Goal: Information Seeking & Learning: Learn about a topic

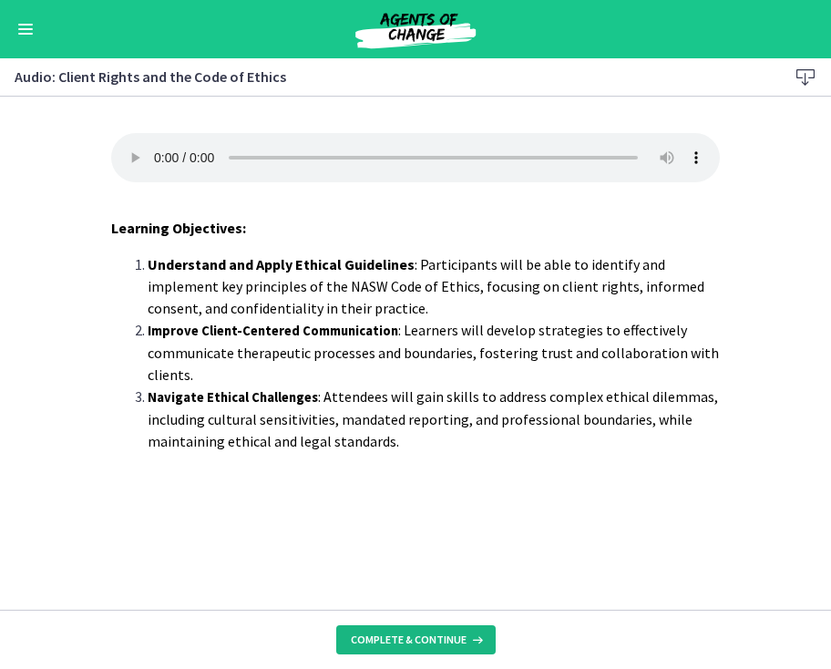
click at [372, 648] on button "Complete & continue" at bounding box center [416, 639] width 160 height 29
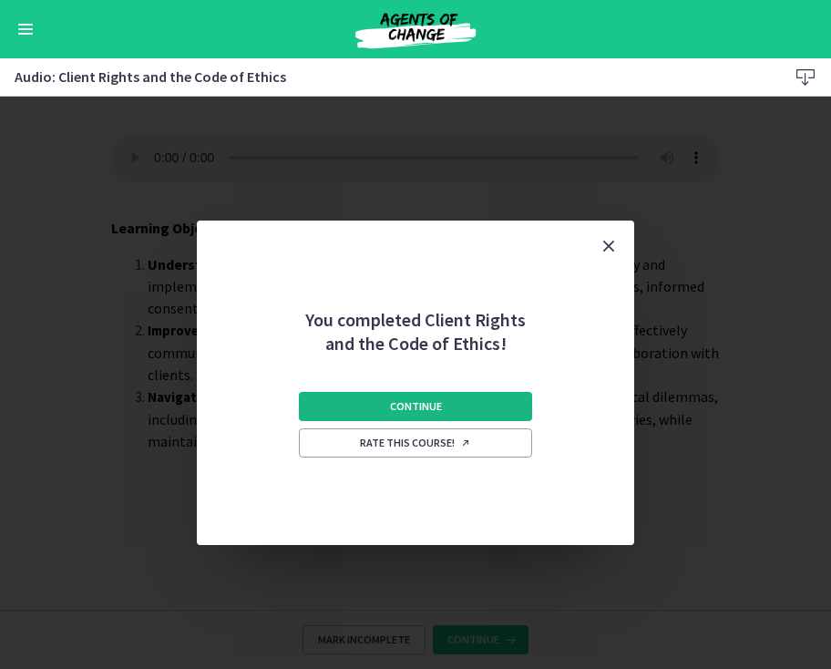
click at [433, 394] on button "Continue" at bounding box center [415, 406] width 233 height 29
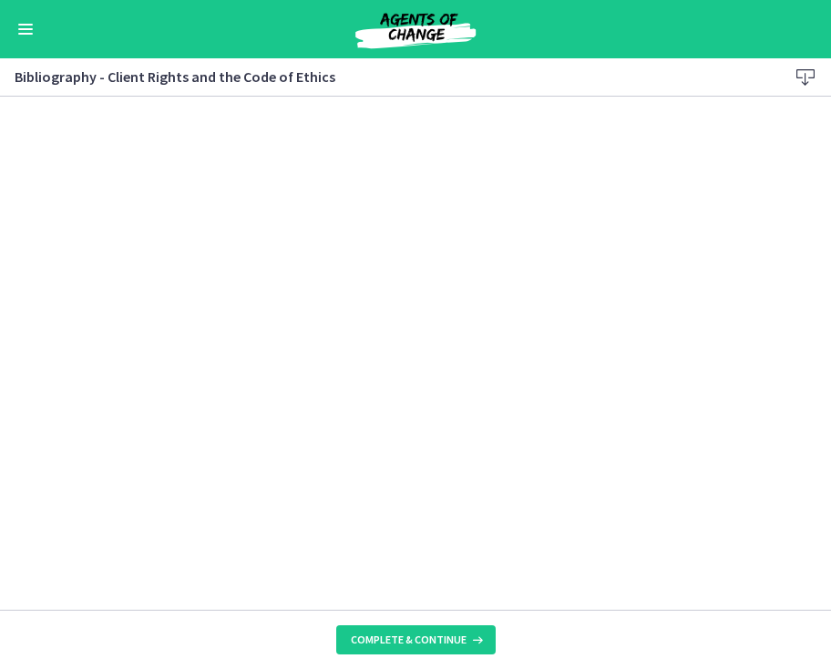
click at [809, 83] on icon at bounding box center [806, 78] width 22 height 22
click at [418, 650] on button "Complete & continue" at bounding box center [416, 639] width 160 height 29
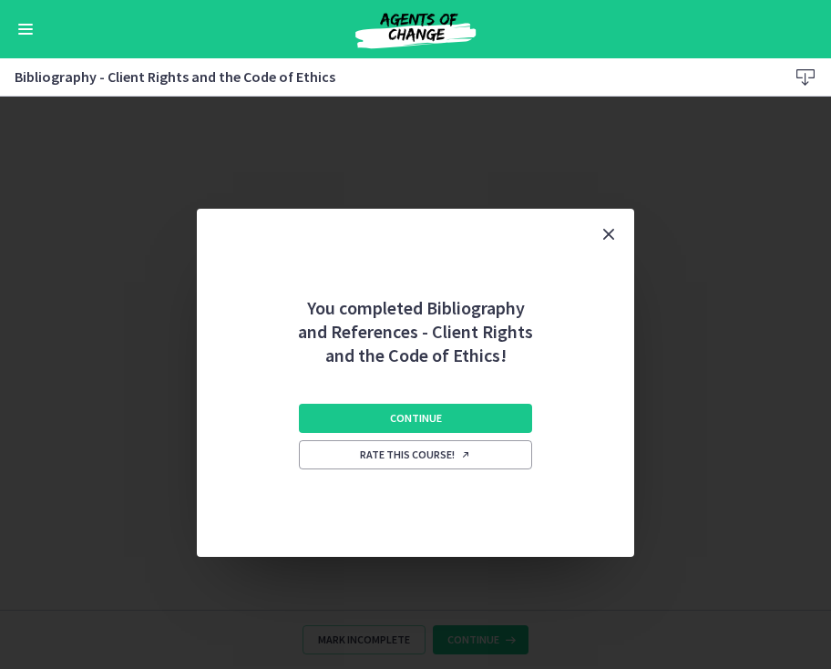
click at [386, 438] on div "Continue Rate this course!" at bounding box center [415, 462] width 233 height 190
click at [392, 425] on span "Continue" at bounding box center [416, 418] width 52 height 15
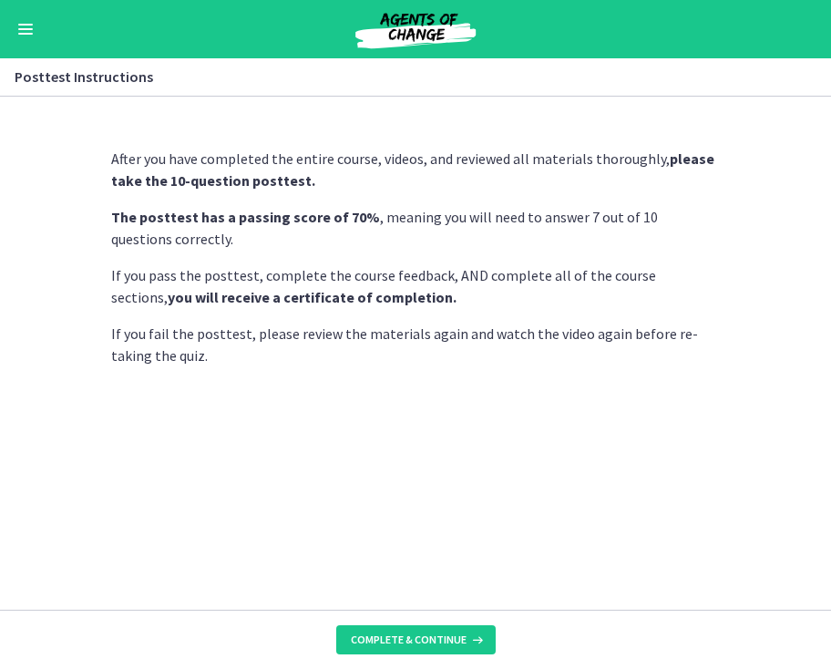
click at [425, 659] on footer "Complete & continue" at bounding box center [415, 639] width 831 height 59
click at [425, 646] on span "Complete & continue" at bounding box center [409, 640] width 116 height 15
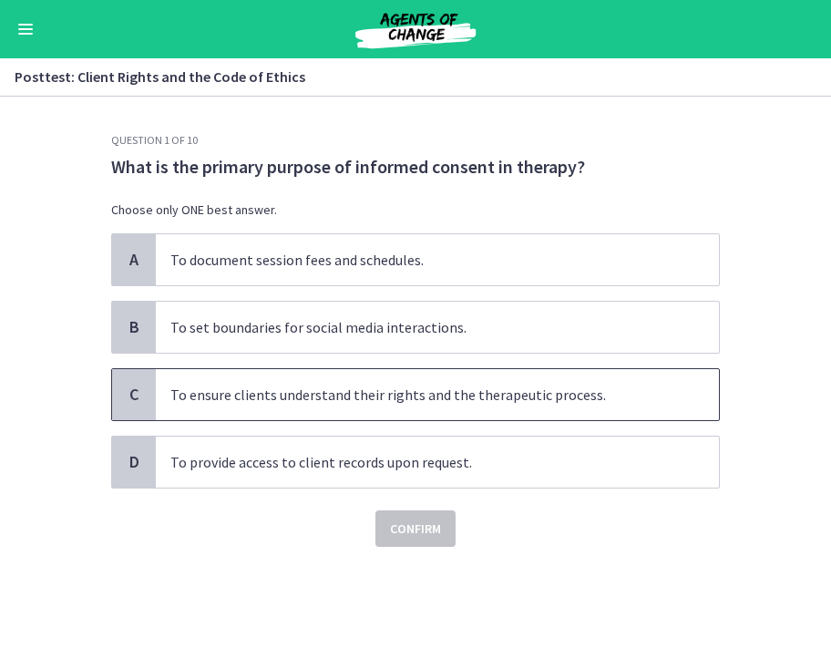
click at [226, 387] on span "To ensure clients understand their rights and the therapeutic process." at bounding box center [437, 394] width 563 height 51
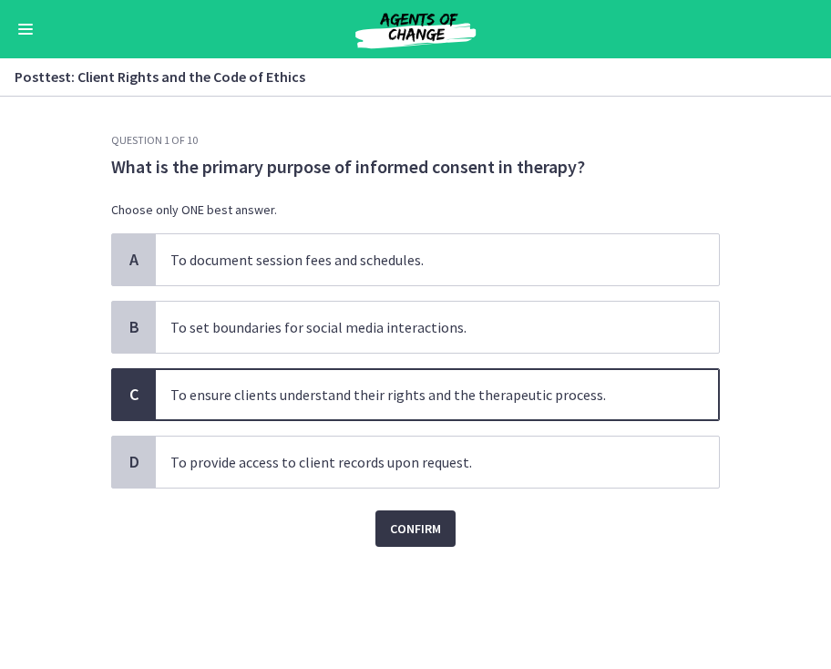
click at [428, 535] on span "Confirm" at bounding box center [415, 529] width 51 height 22
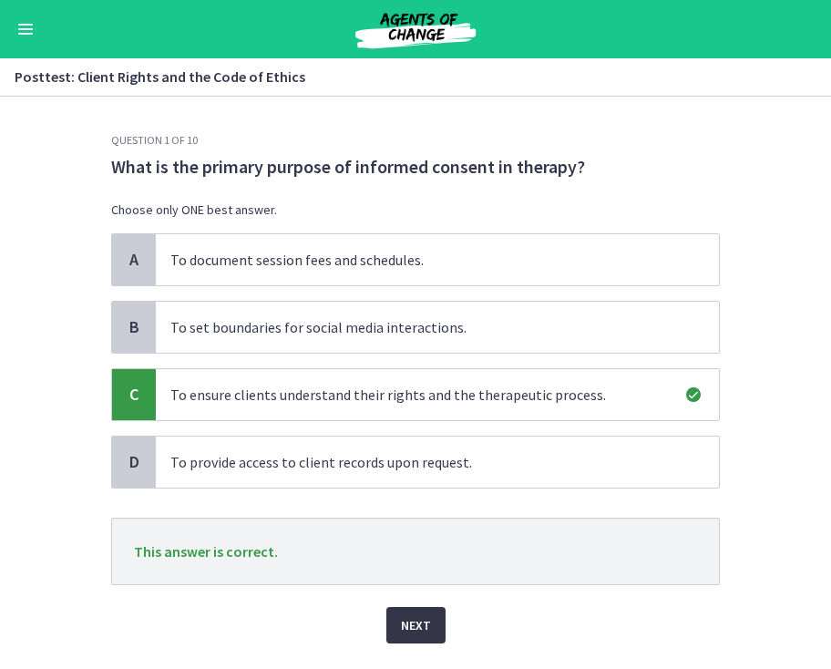
click at [429, 626] on span "Next" at bounding box center [416, 625] width 30 height 22
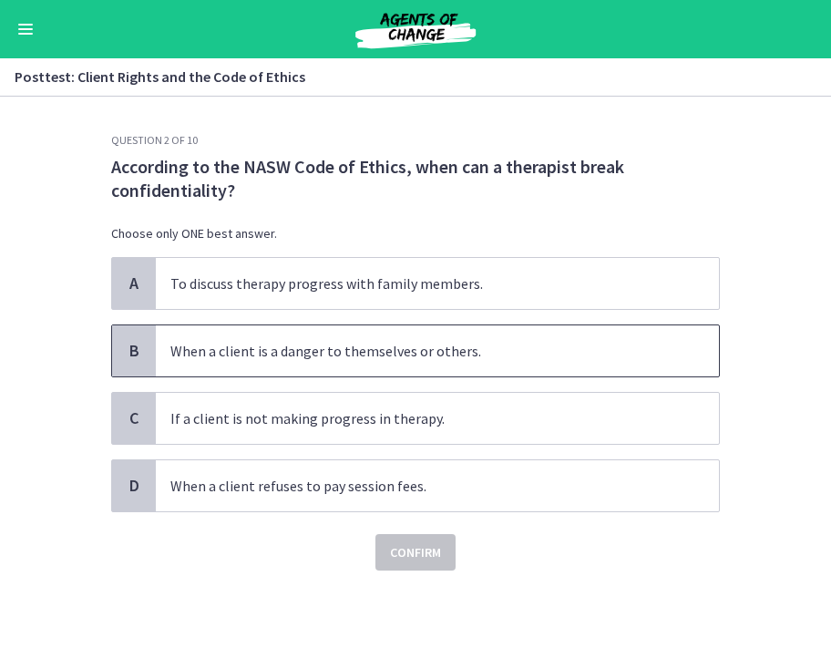
click at [279, 347] on span "When a client is a danger to themselves or others." at bounding box center [437, 350] width 563 height 51
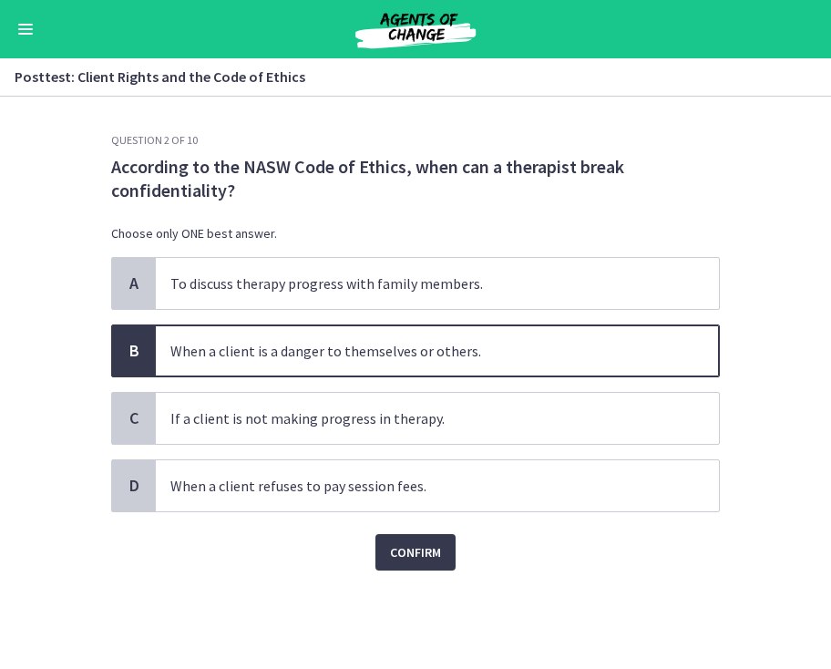
click at [410, 571] on div "Question 2 of 10 According to the NASW Code of Ethics, when can a therapist bre…" at bounding box center [416, 401] width 638 height 536
click at [411, 556] on span "Confirm" at bounding box center [415, 552] width 51 height 22
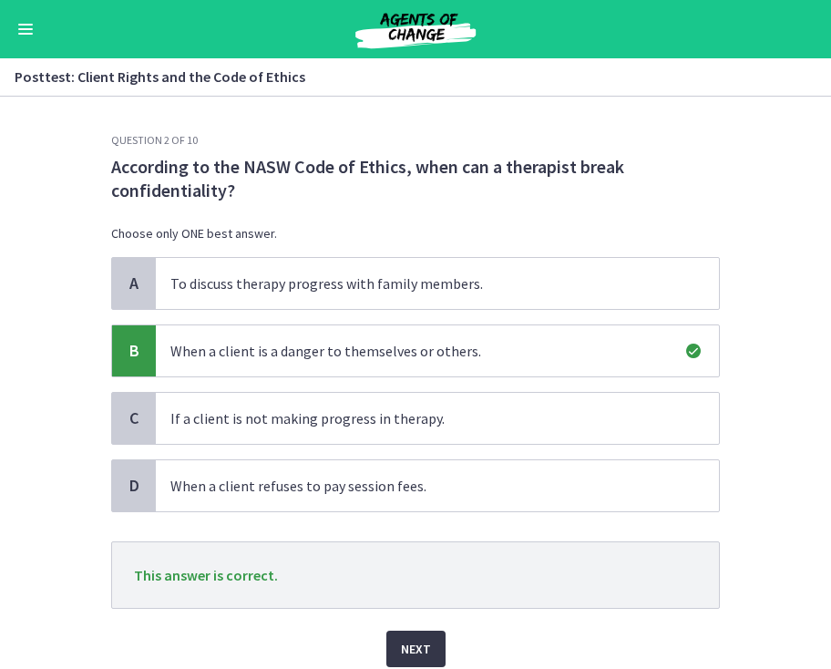
click at [404, 638] on span "Next" at bounding box center [416, 649] width 30 height 22
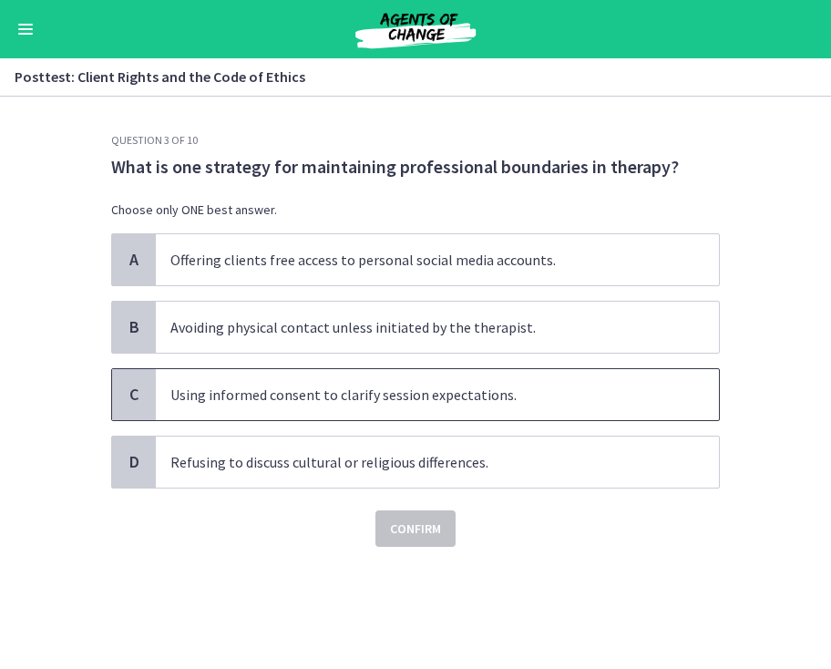
click at [260, 381] on span "Using informed consent to clarify session expectations." at bounding box center [437, 394] width 563 height 51
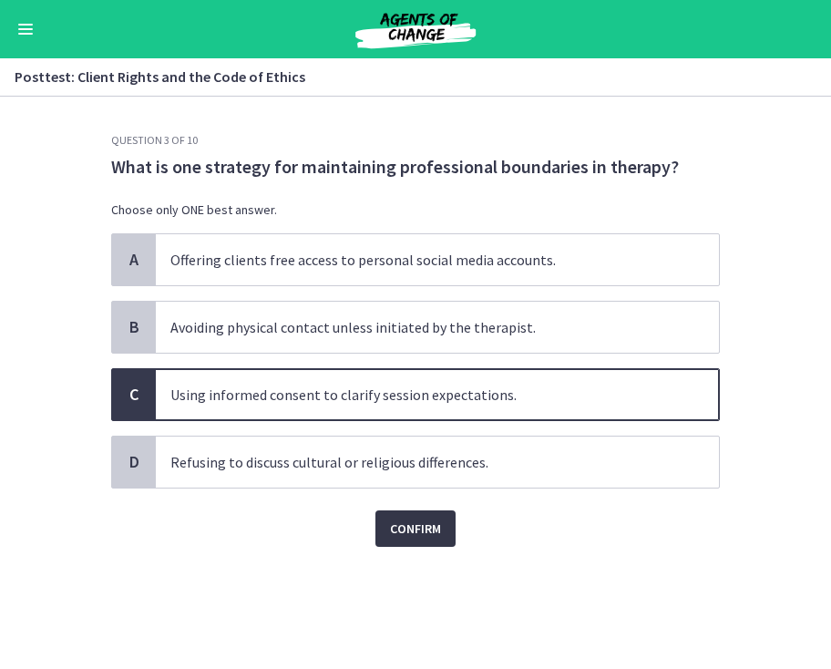
click at [398, 525] on span "Confirm" at bounding box center [415, 529] width 51 height 22
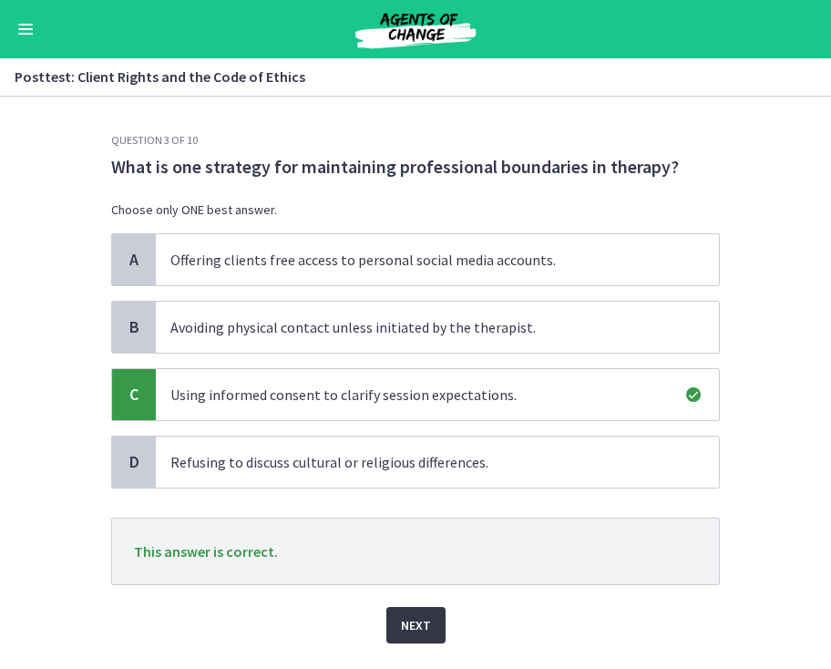
click at [416, 613] on button "Next" at bounding box center [415, 625] width 59 height 36
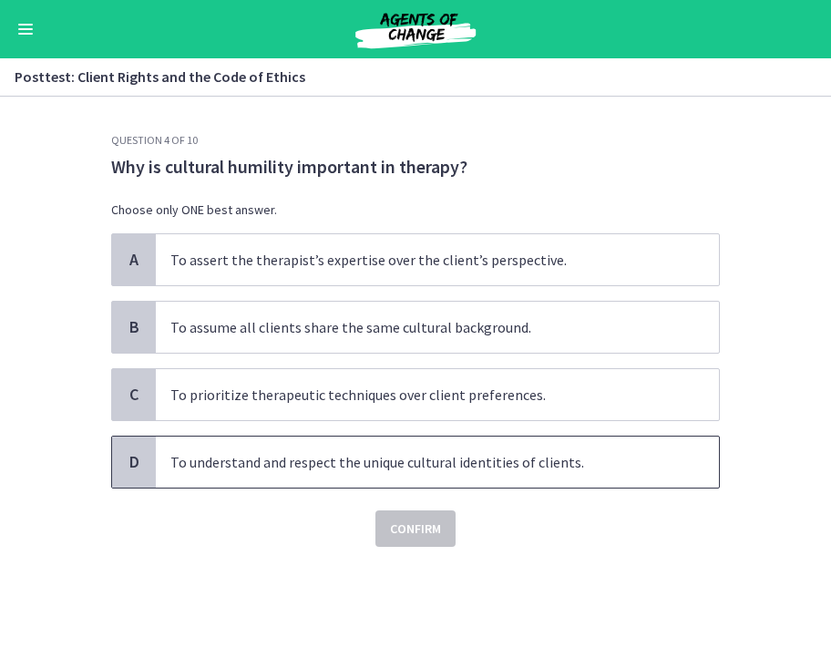
click at [277, 479] on span "To understand and respect the unique cultural identities of clients." at bounding box center [437, 462] width 563 height 51
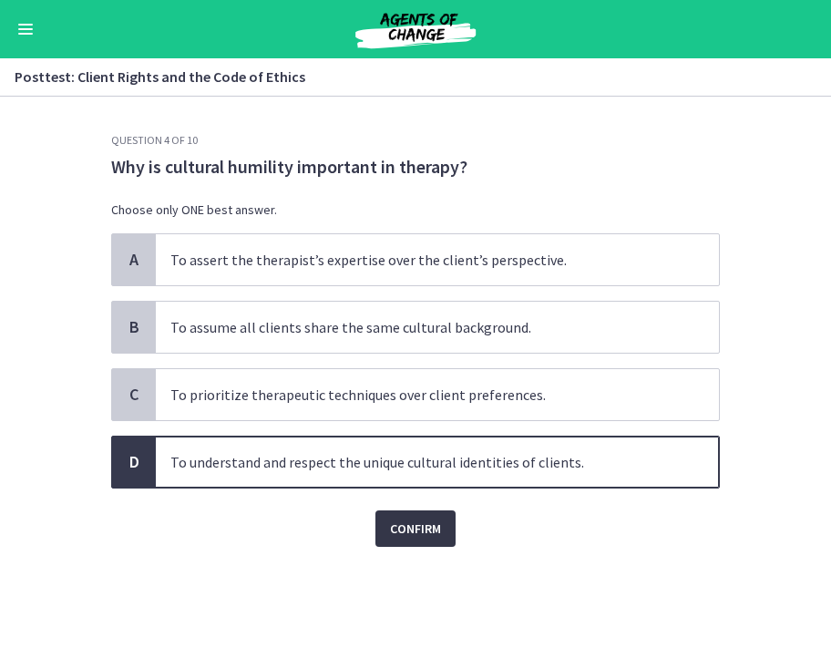
click at [396, 515] on button "Confirm" at bounding box center [416, 528] width 80 height 36
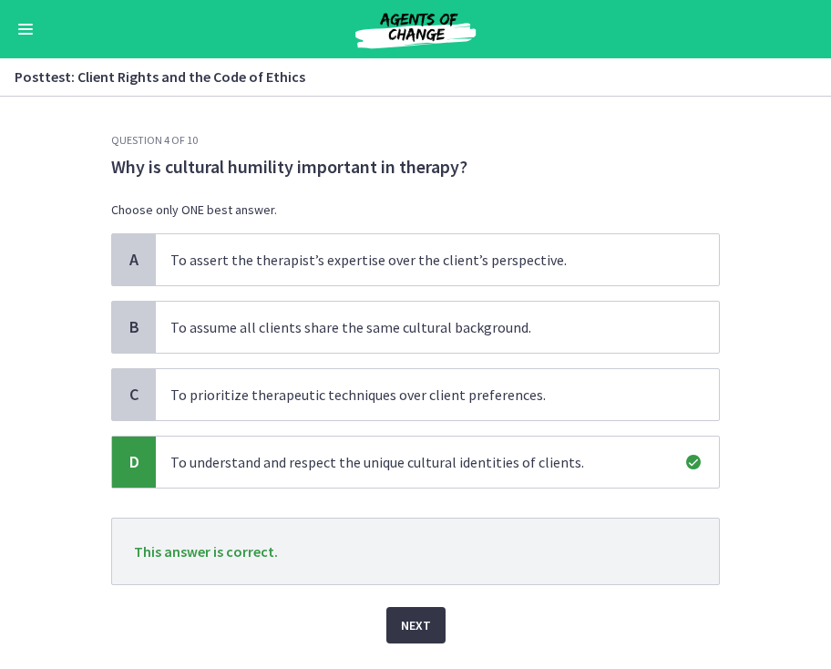
click at [400, 620] on button "Next" at bounding box center [415, 625] width 59 height 36
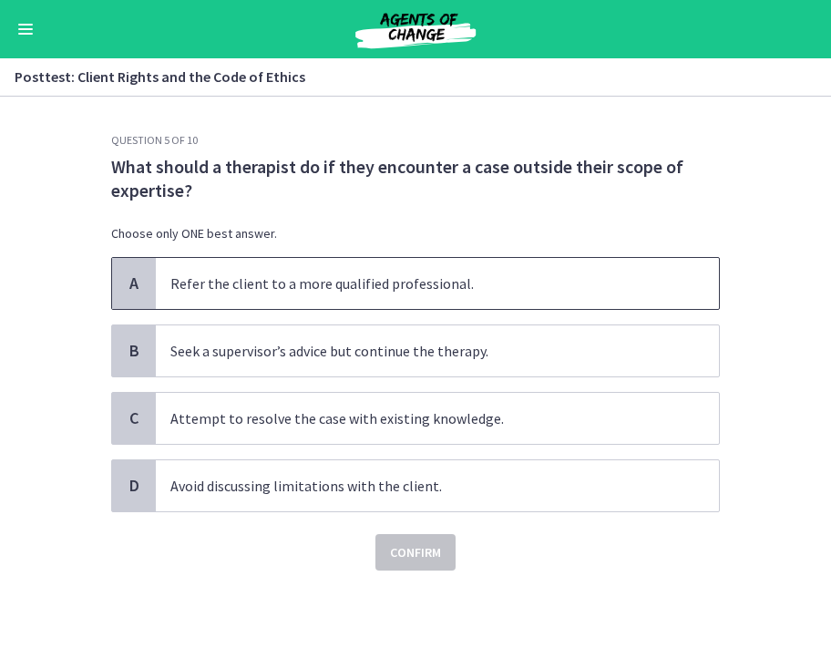
click at [423, 283] on span "Refer the client to a more qualified professional." at bounding box center [437, 283] width 563 height 51
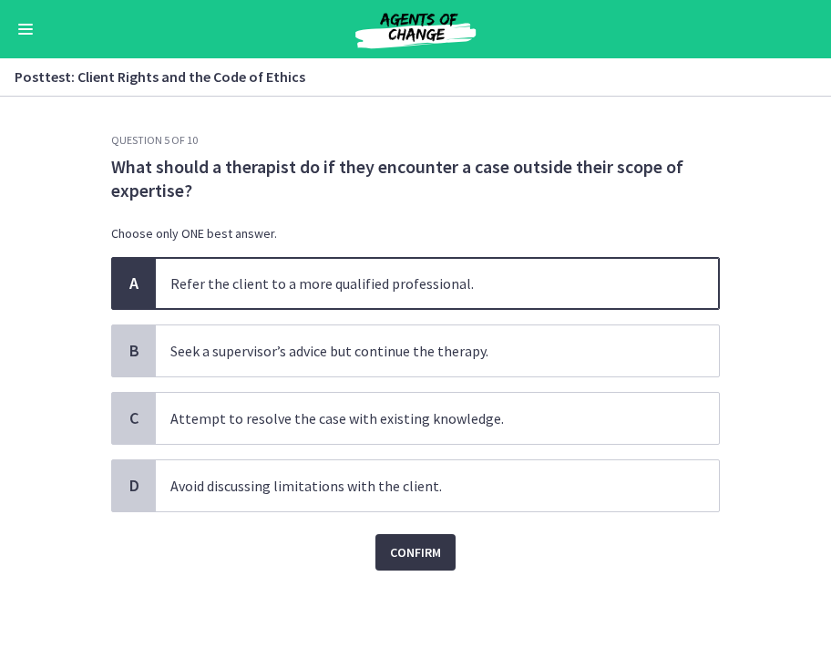
click at [428, 559] on span "Confirm" at bounding box center [415, 552] width 51 height 22
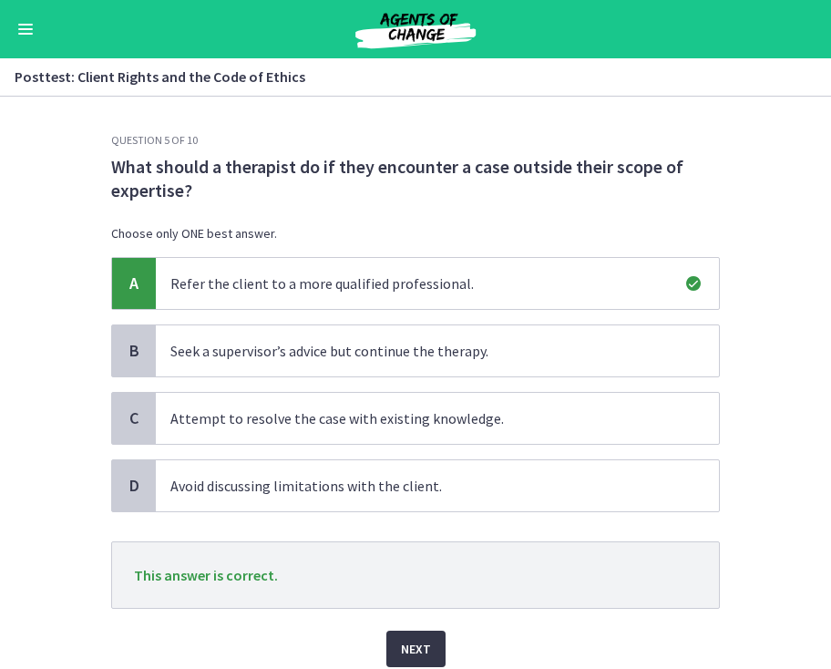
click at [415, 637] on button "Next" at bounding box center [415, 649] width 59 height 36
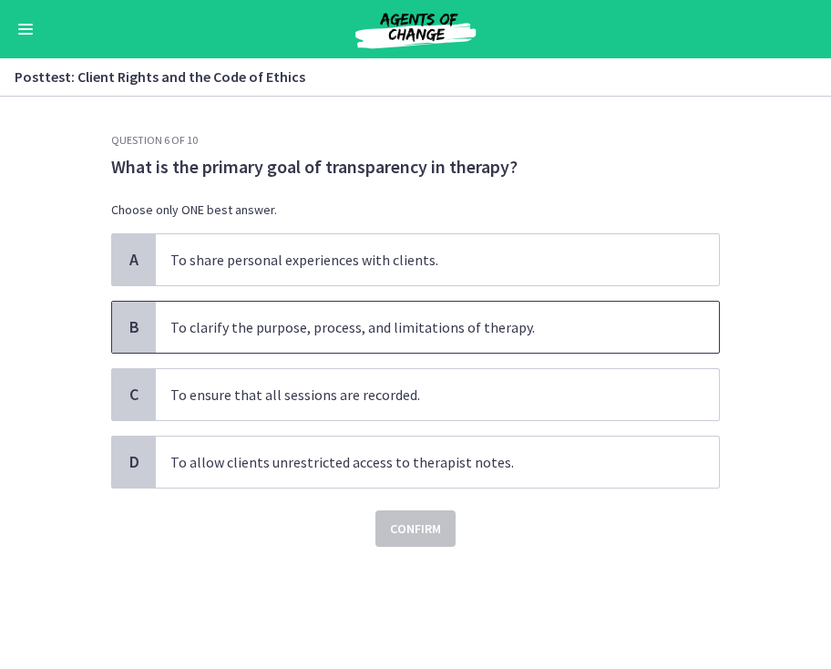
click at [647, 311] on span "To clarify the purpose, process, and limitations of therapy." at bounding box center [437, 327] width 563 height 51
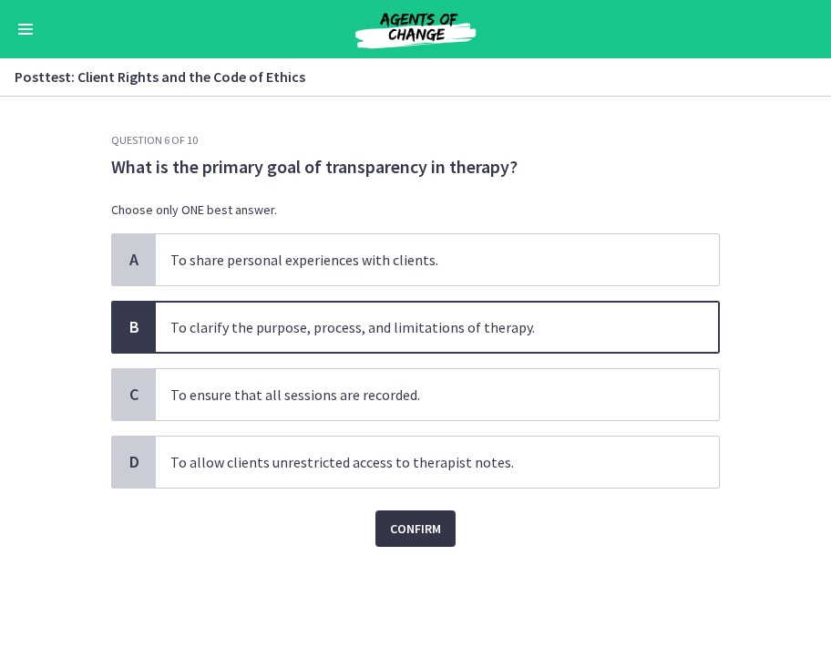
click at [412, 524] on span "Confirm" at bounding box center [415, 529] width 51 height 22
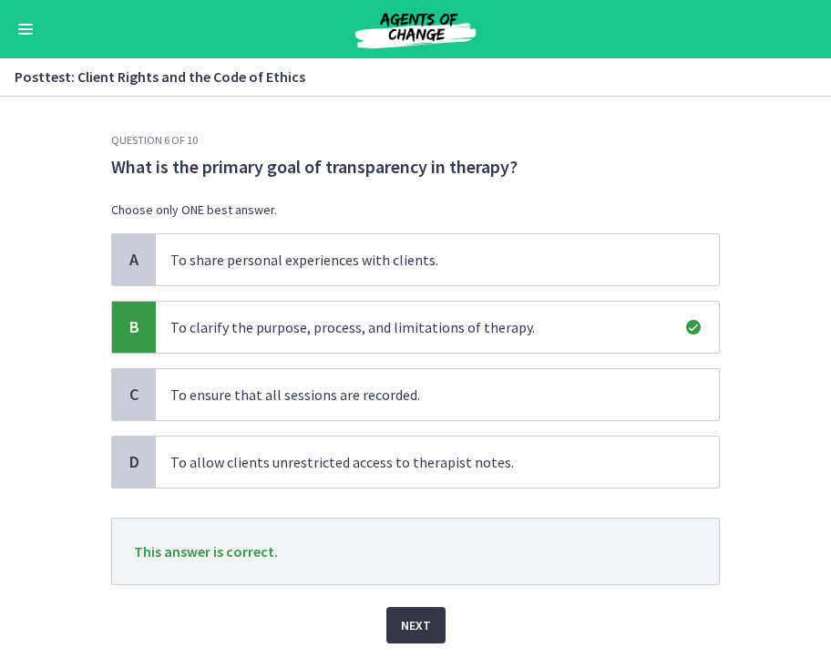
click at [417, 623] on span "Next" at bounding box center [416, 625] width 30 height 22
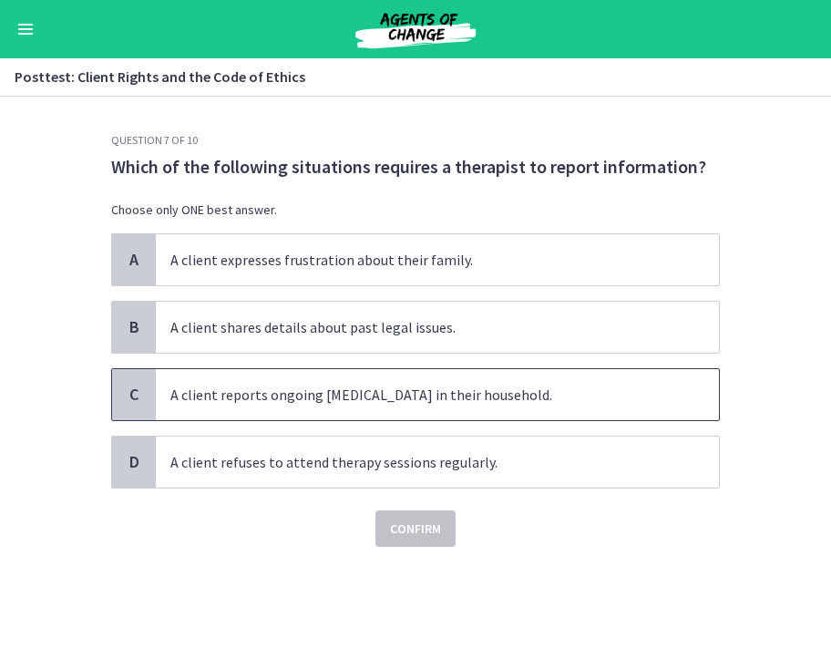
click at [630, 375] on span "A client reports ongoing child abuse in their household." at bounding box center [437, 394] width 563 height 51
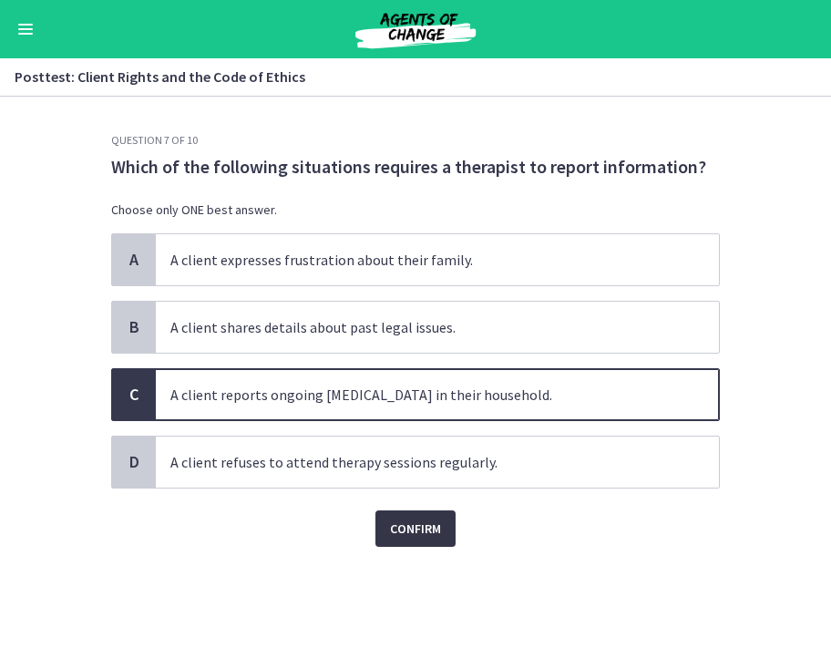
click at [413, 526] on span "Confirm" at bounding box center [415, 529] width 51 height 22
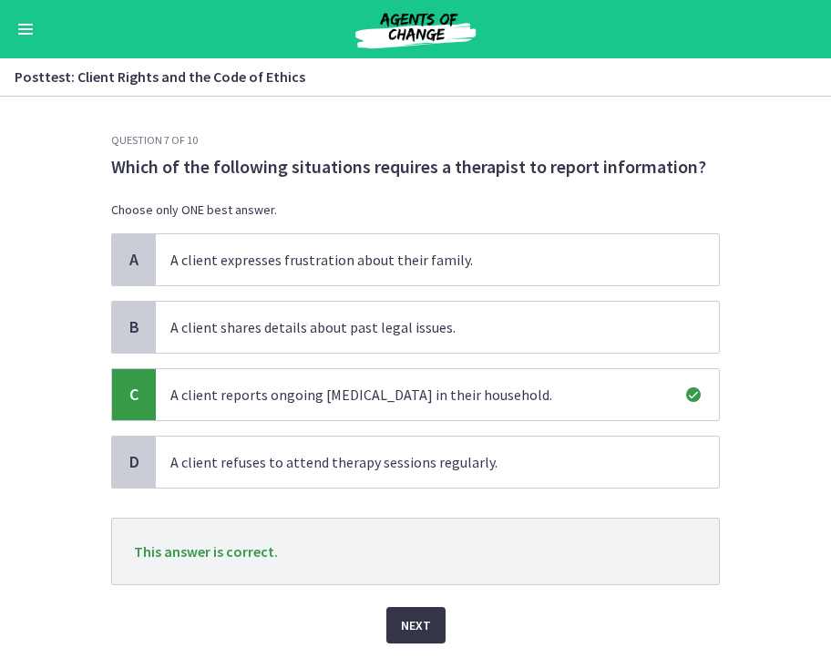
click at [414, 626] on span "Next" at bounding box center [416, 625] width 30 height 22
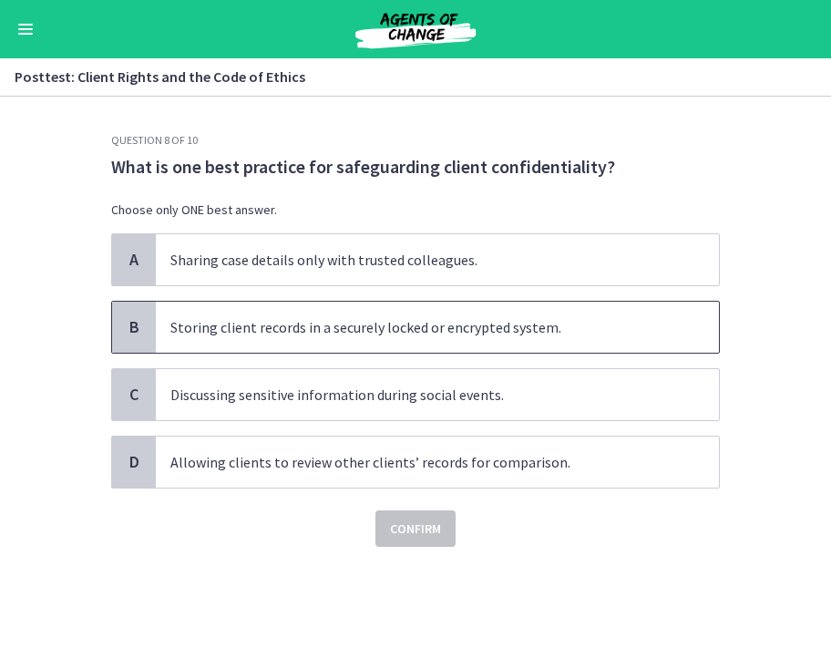
click at [630, 314] on span "Storing client records in a securely locked or encrypted system." at bounding box center [437, 327] width 563 height 51
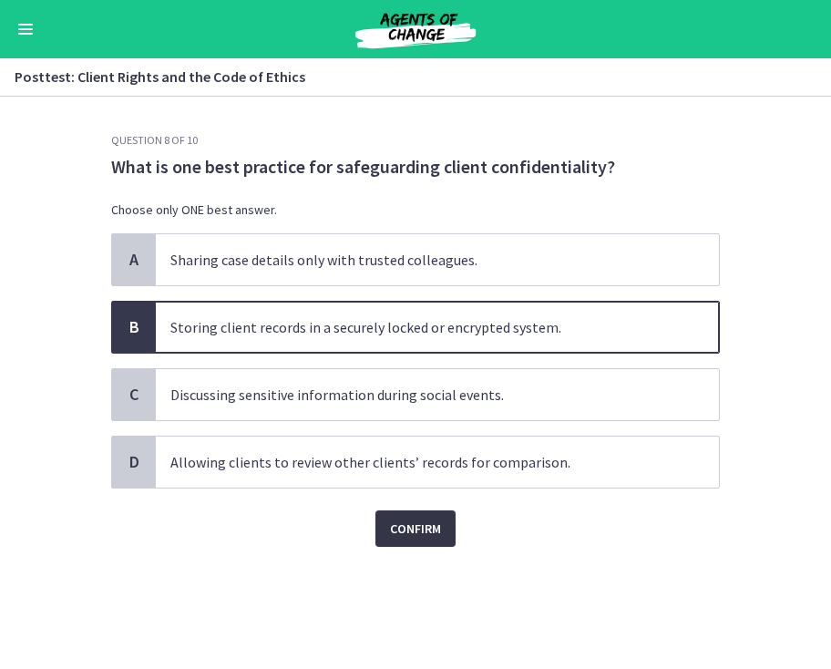
click at [404, 523] on span "Confirm" at bounding box center [415, 529] width 51 height 22
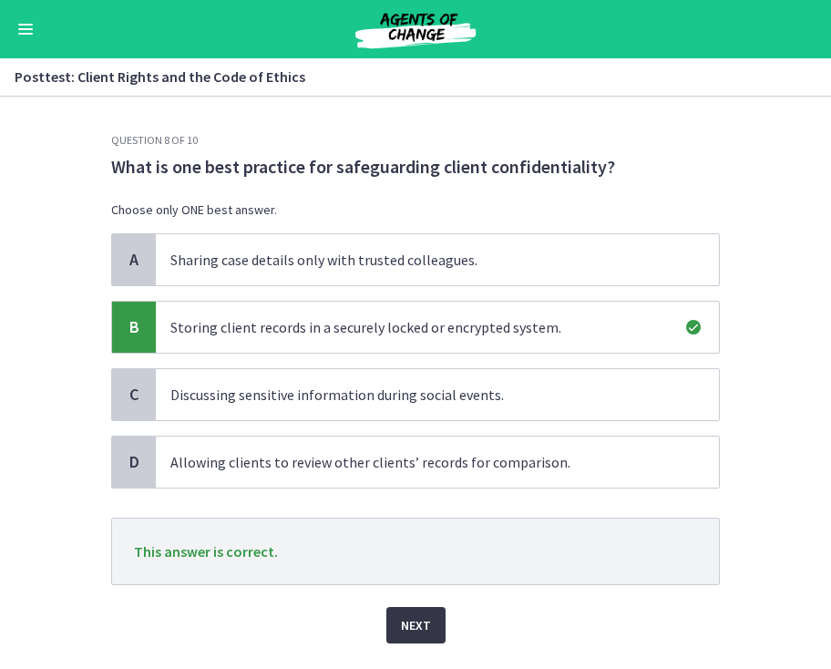
click at [430, 611] on button "Next" at bounding box center [415, 625] width 59 height 36
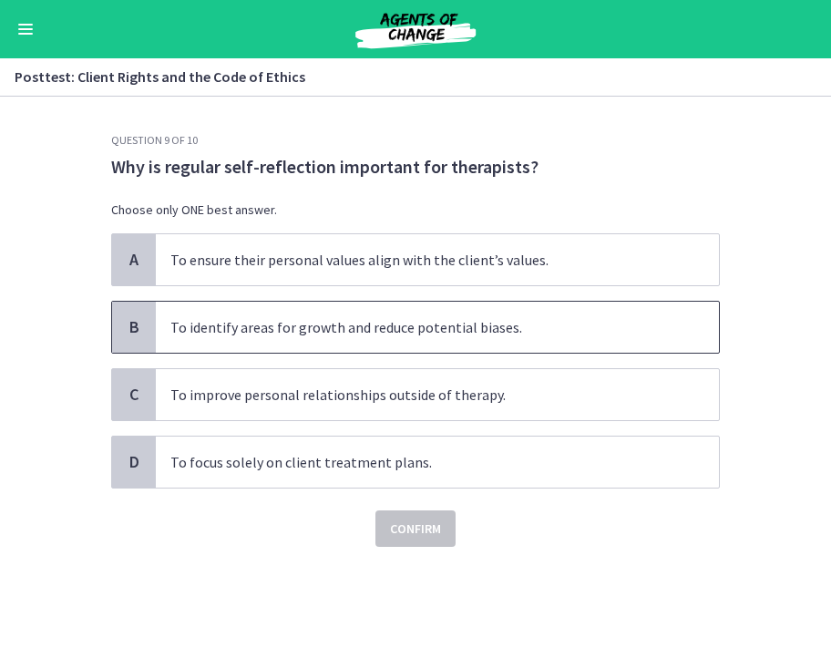
click at [489, 335] on span "To identify areas for growth and reduce potential biases." at bounding box center [437, 327] width 563 height 51
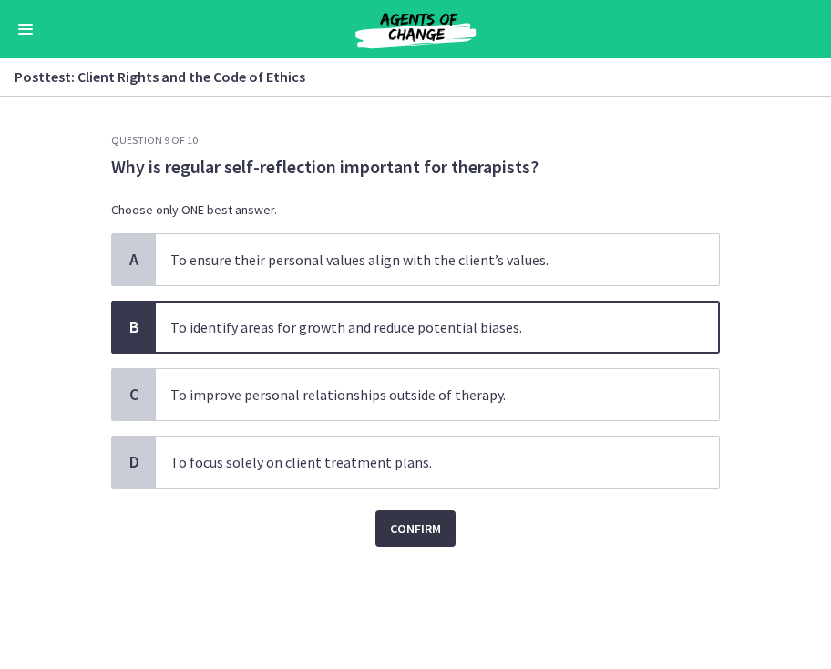
click at [393, 529] on span "Confirm" at bounding box center [415, 529] width 51 height 22
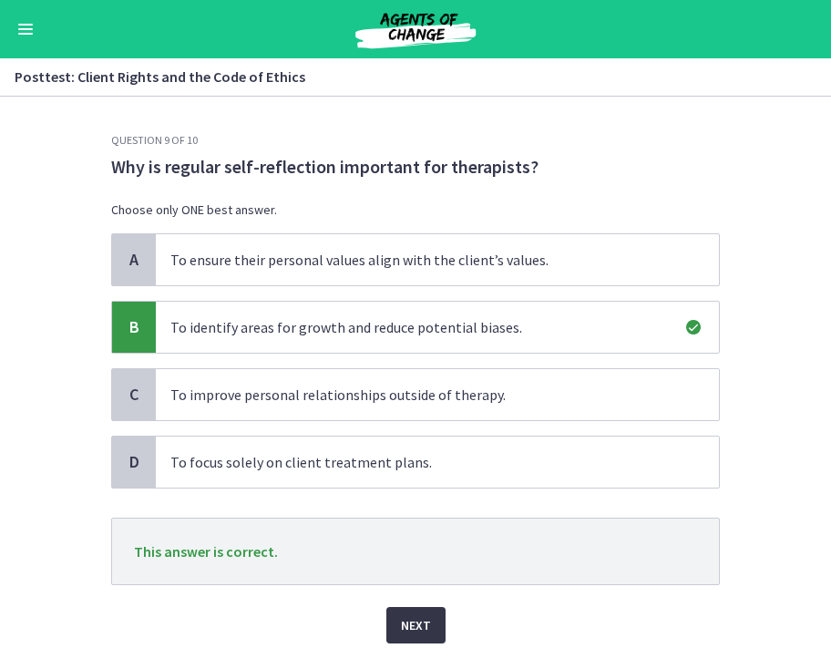
click at [428, 627] on span "Next" at bounding box center [416, 625] width 30 height 22
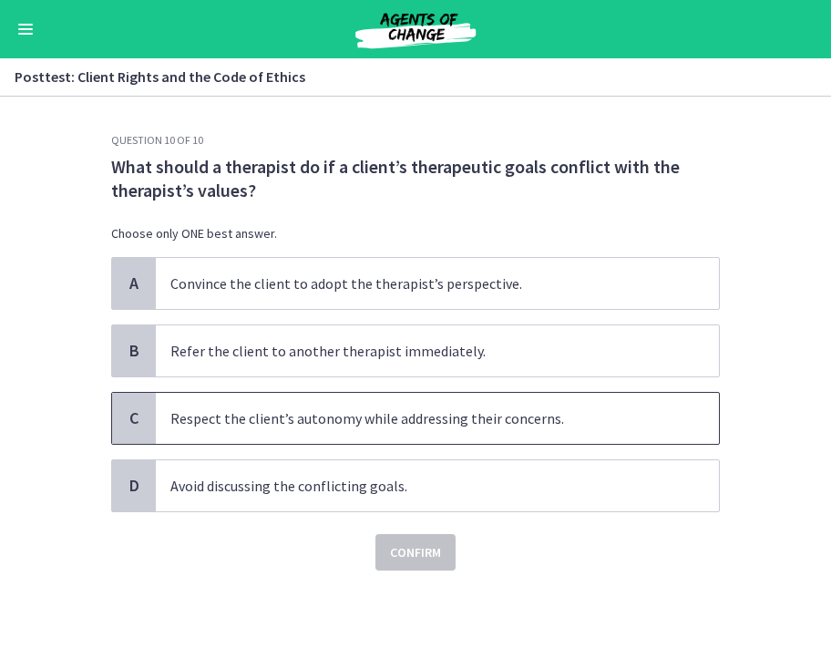
click at [550, 410] on span "Respect the client’s autonomy while addressing their concerns." at bounding box center [437, 418] width 563 height 51
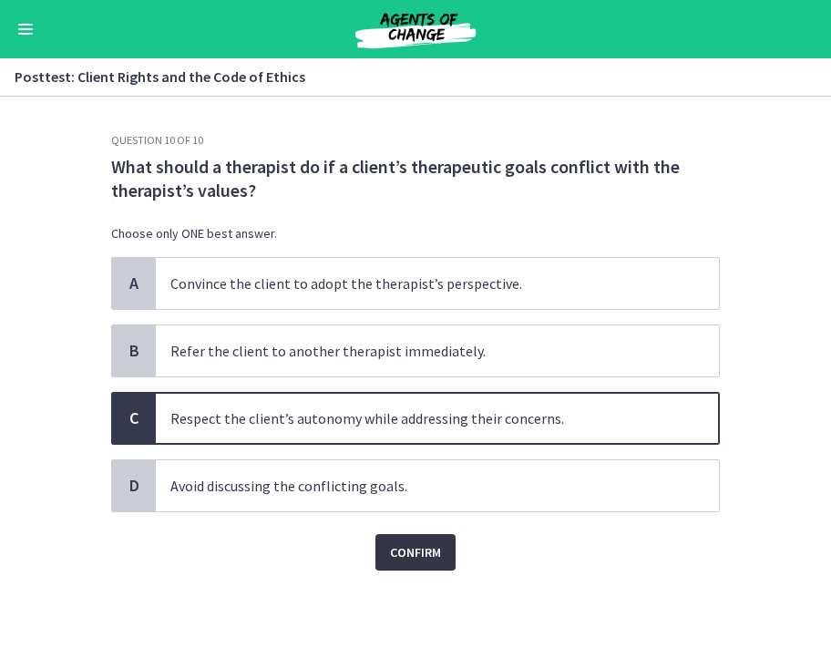
click at [409, 563] on button "Confirm" at bounding box center [416, 552] width 80 height 36
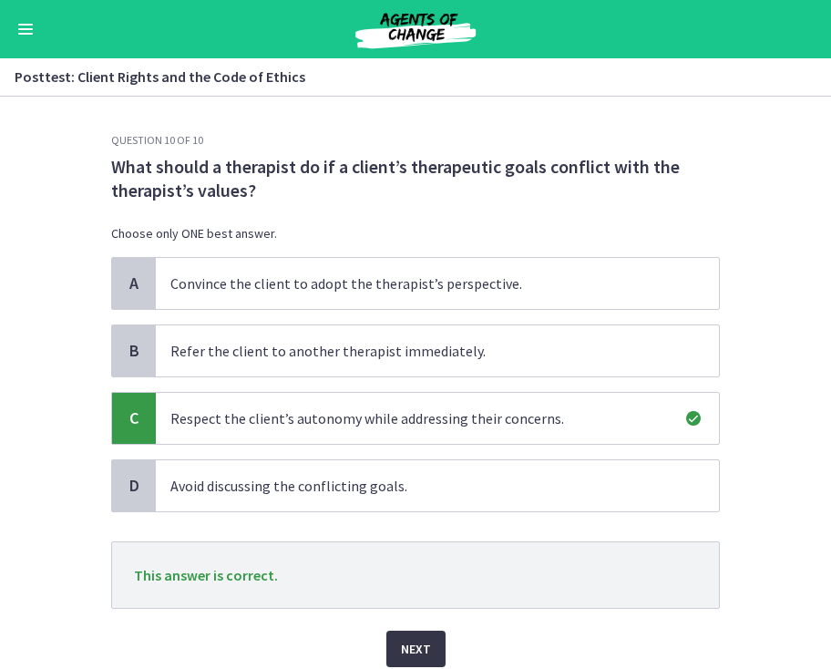
click at [405, 643] on span "Next" at bounding box center [416, 649] width 30 height 22
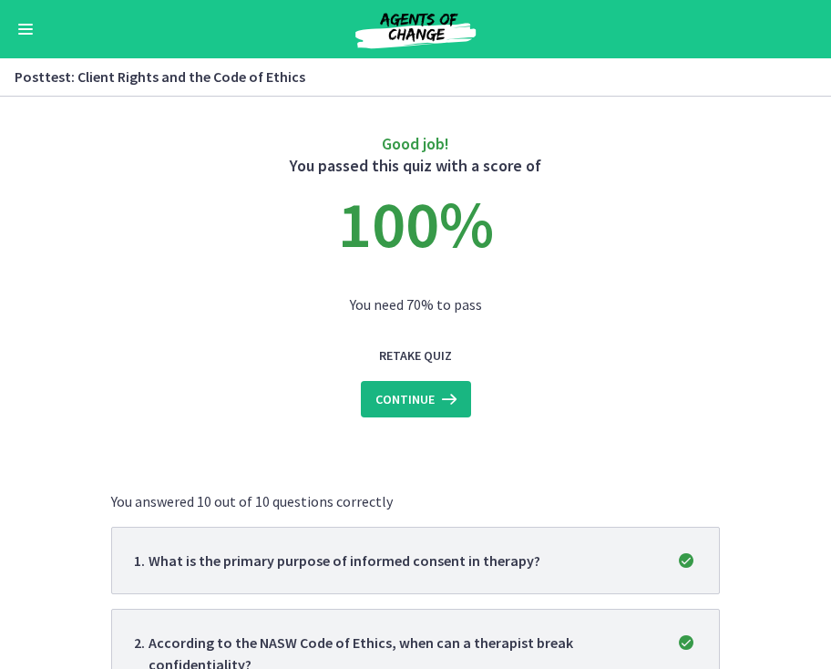
click at [430, 392] on span "Continue" at bounding box center [405, 399] width 59 height 22
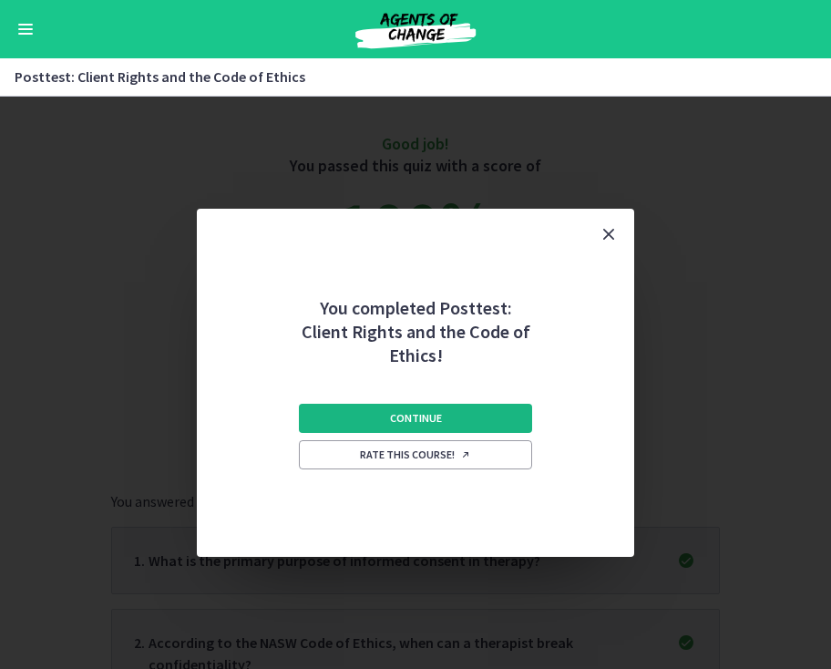
click at [430, 411] on span "Continue" at bounding box center [416, 418] width 52 height 15
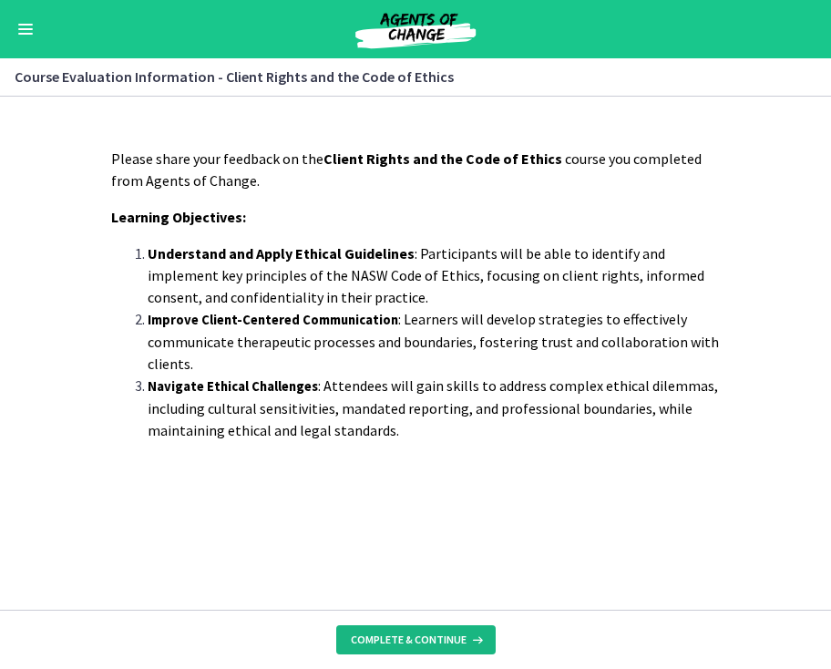
click at [409, 644] on span "Complete & continue" at bounding box center [409, 640] width 116 height 15
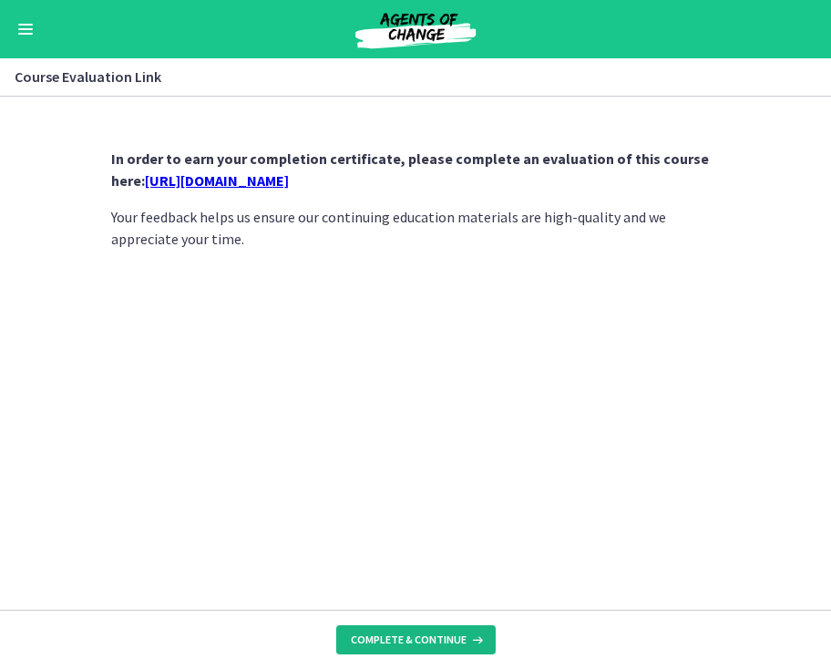
click at [362, 638] on span "Complete & continue" at bounding box center [409, 640] width 116 height 15
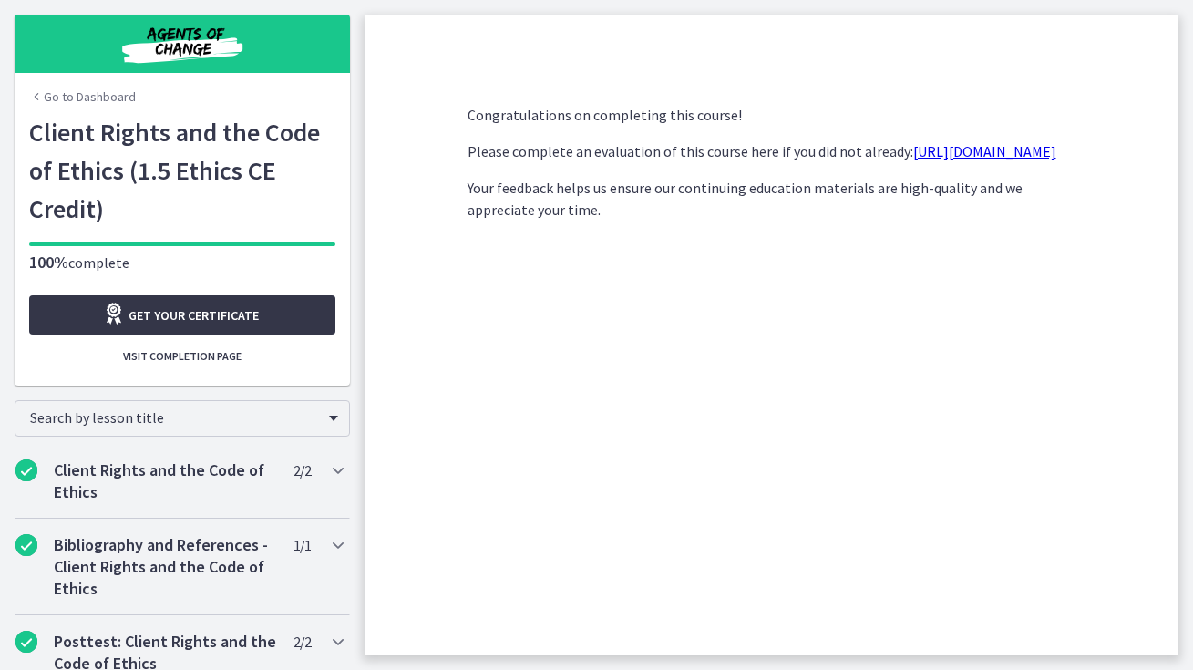
click at [149, 317] on span "Get your certificate" at bounding box center [194, 315] width 130 height 22
click at [187, 363] on span "Visit completion page" at bounding box center [182, 356] width 118 height 15
click at [175, 355] on span "Visit completion page" at bounding box center [182, 356] width 118 height 15
click at [202, 66] on div "Chapters" at bounding box center [182, 44] width 219 height 58
click at [191, 41] on img "Chapters" at bounding box center [182, 44] width 219 height 44
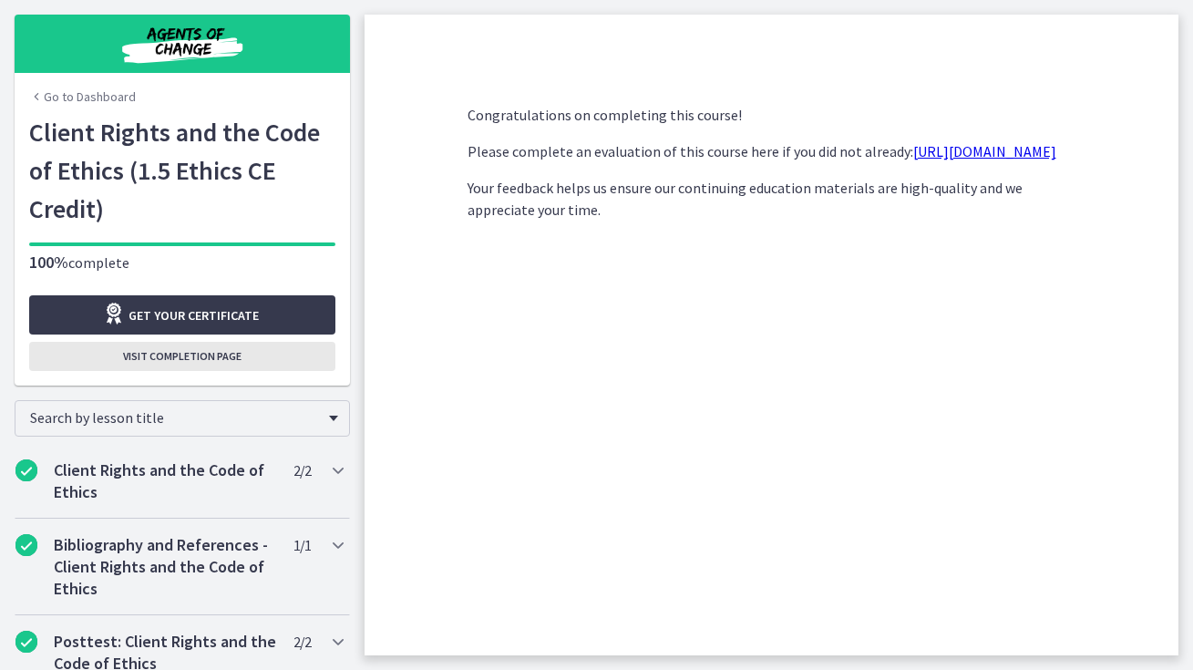
click at [193, 364] on span "Visit completion page" at bounding box center [182, 356] width 118 height 15
click at [190, 50] on img "Chapters" at bounding box center [182, 44] width 219 height 44
click at [61, 151] on h1 "Client Rights and the Code of Ethics (1.5 Ethics CE Credit)" at bounding box center [182, 170] width 306 height 115
click at [63, 101] on link "Go to Dashboard" at bounding box center [82, 97] width 107 height 18
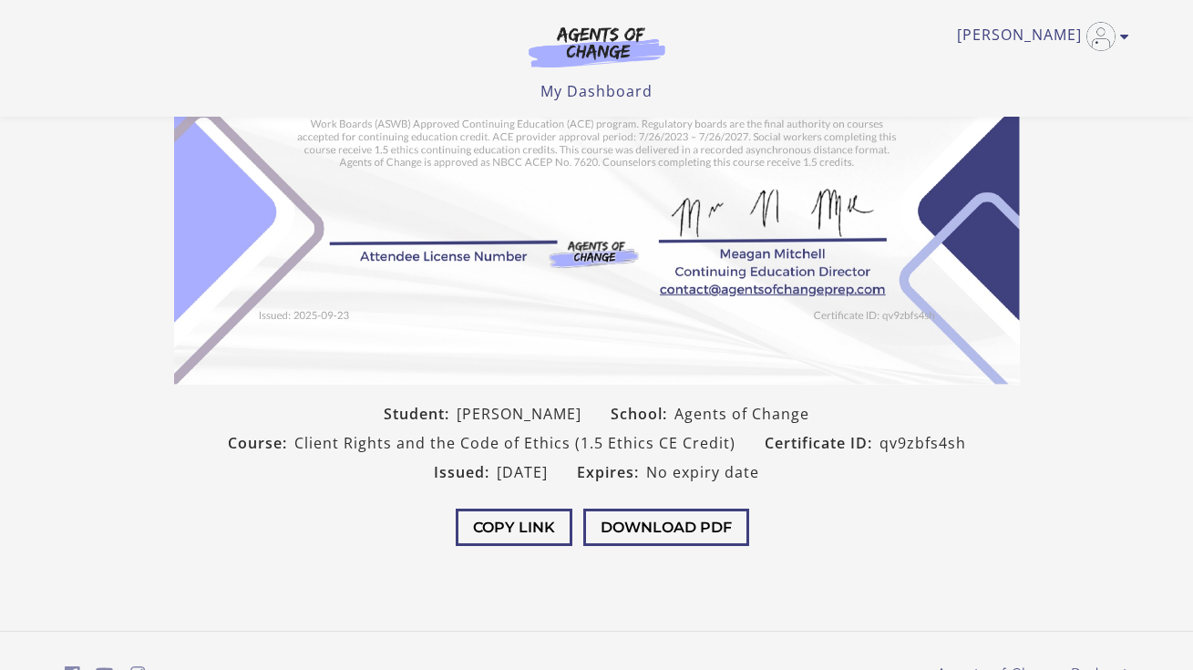
scroll to position [351, 0]
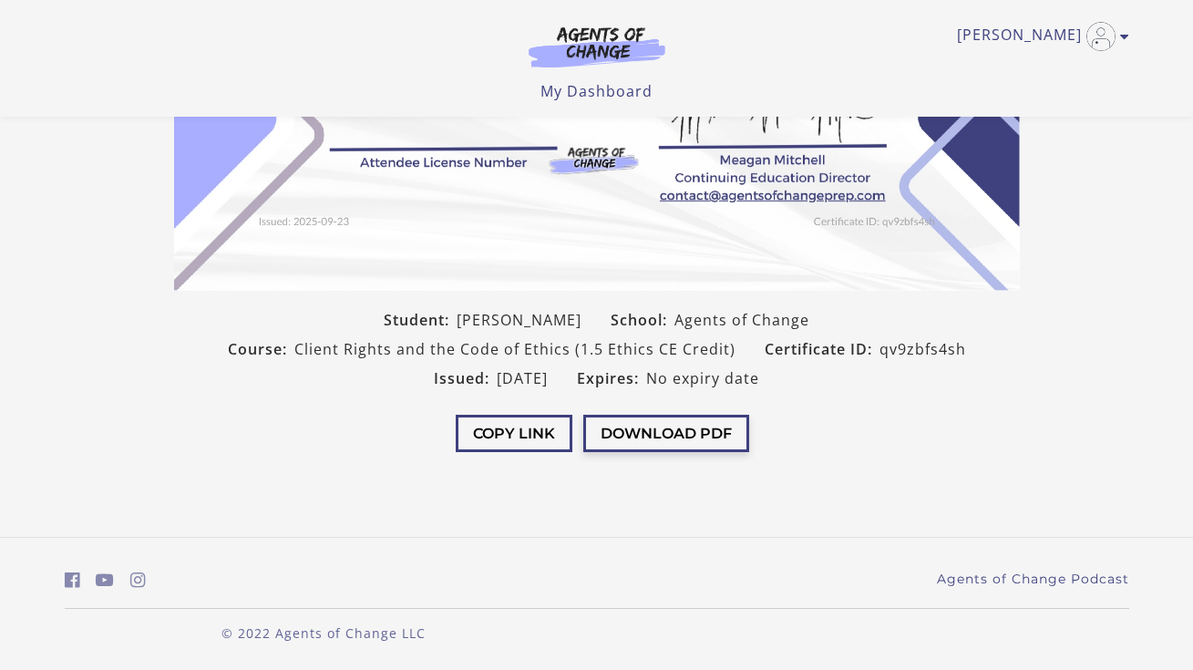
click at [654, 448] on button "Download PDF" at bounding box center [666, 433] width 166 height 37
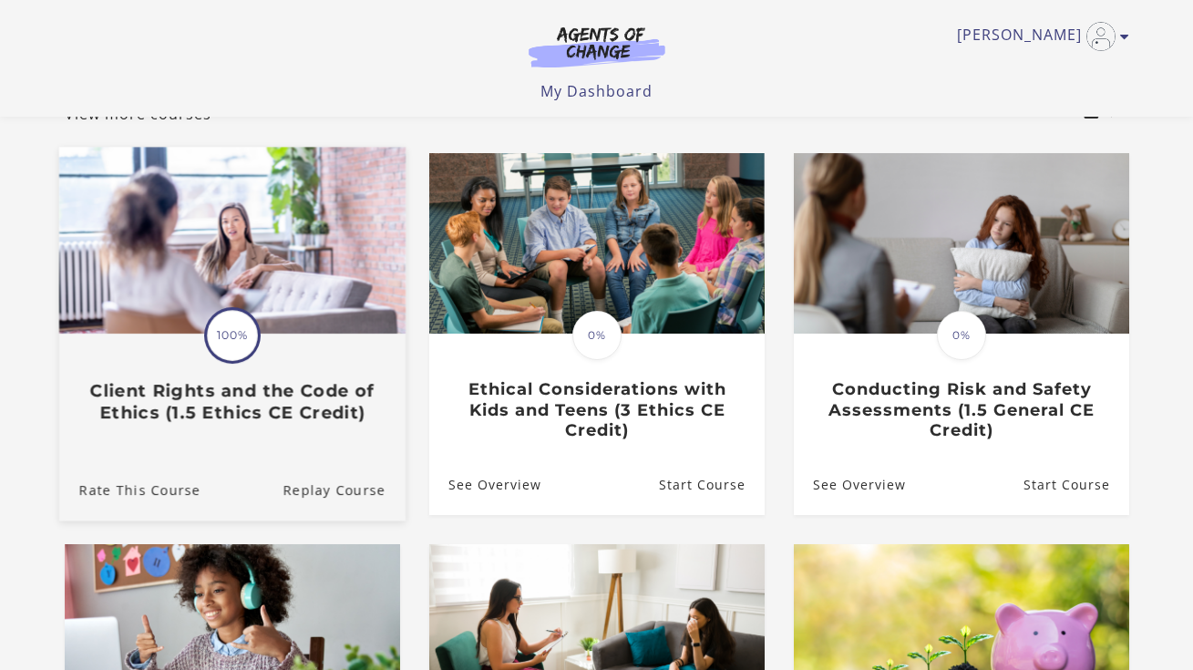
scroll to position [135, 0]
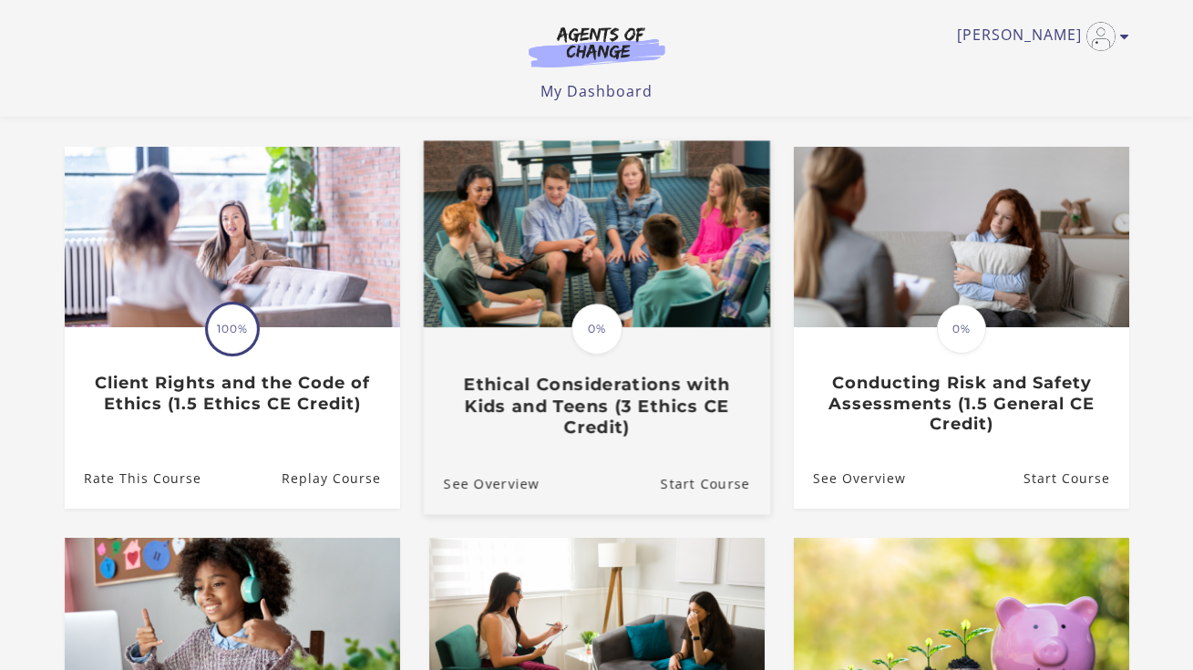
click at [603, 408] on h3 "Ethical Considerations with Kids and Teens (3 Ethics CE Credit)" at bounding box center [596, 407] width 306 height 64
